Goal: Navigation & Orientation: Find specific page/section

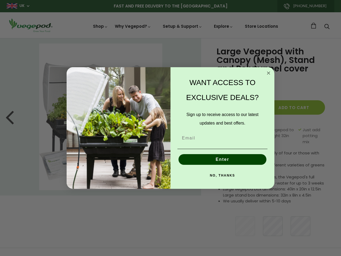
click at [171, 128] on div "WANT ACCESS TO EXCLUSIVE DEALS? Sign up to receive access to our latest updates…" at bounding box center [220, 128] width 99 height 111
click at [269, 73] on icon "Close dialog" at bounding box center [268, 73] width 3 height 3
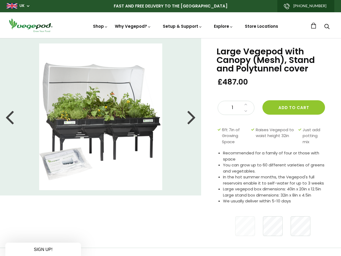
click at [223, 166] on button "Enter" at bounding box center [223, 171] width 88 height 11
click at [223, 180] on div "NO, THANKS" at bounding box center [222, 188] width 93 height 16
